Goal: Transaction & Acquisition: Purchase product/service

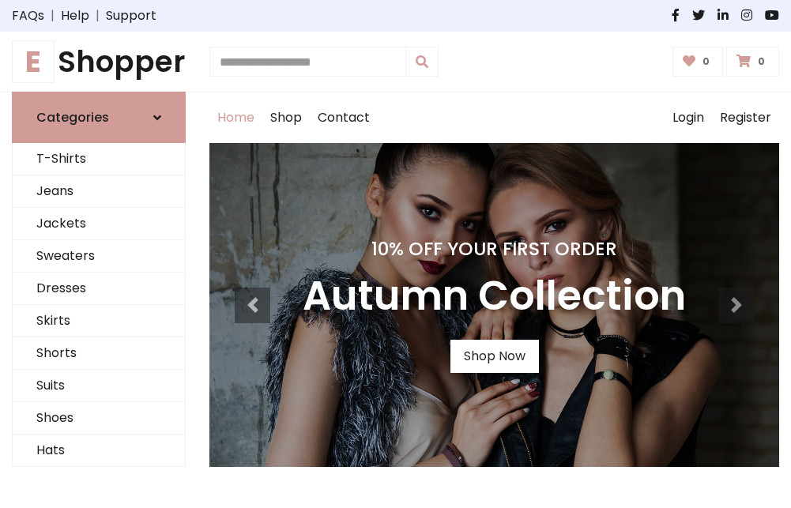
click at [395, 254] on h4 "10% Off Your First Order" at bounding box center [494, 249] width 383 height 22
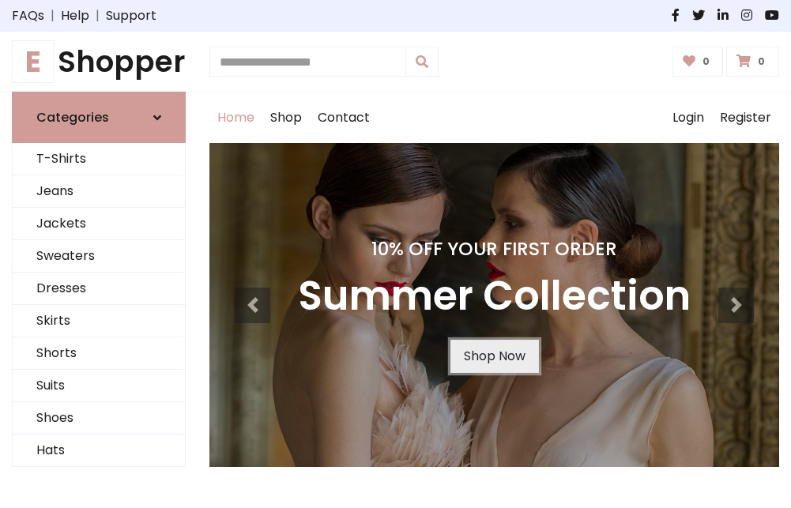
click at [494, 356] on link "Shop Now" at bounding box center [495, 356] width 89 height 33
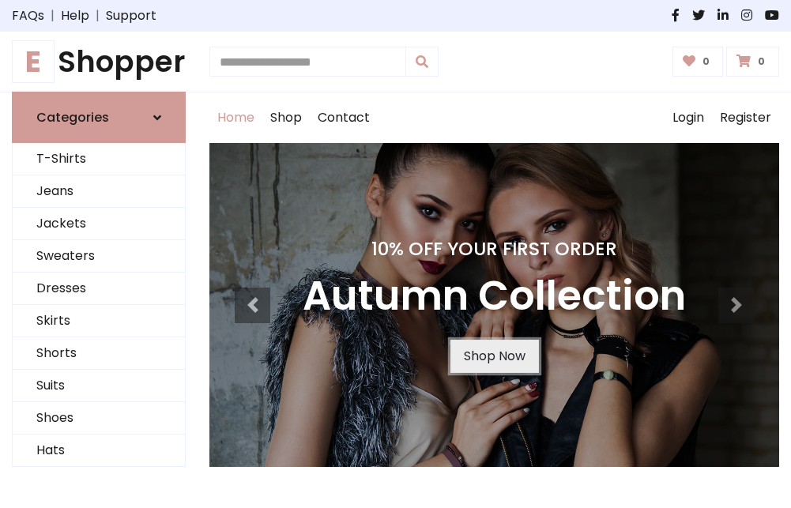
click at [494, 356] on link "Shop Now" at bounding box center [495, 356] width 89 height 33
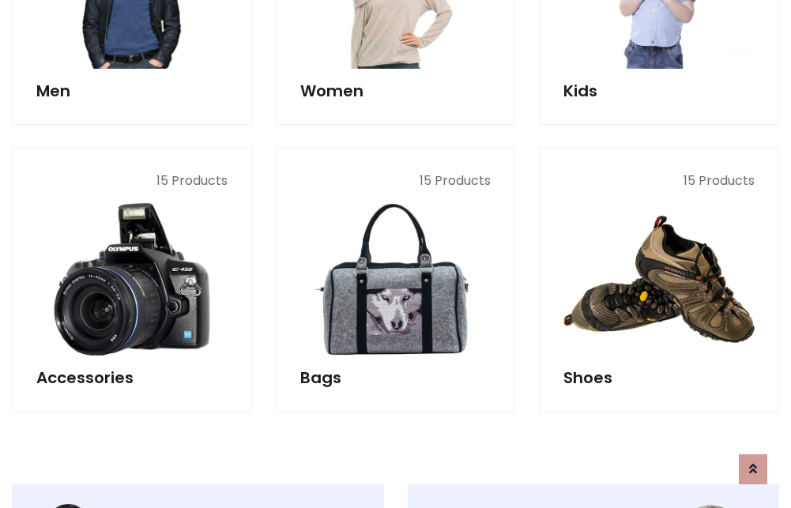
scroll to position [1576, 0]
